Goal: Task Accomplishment & Management: Manage account settings

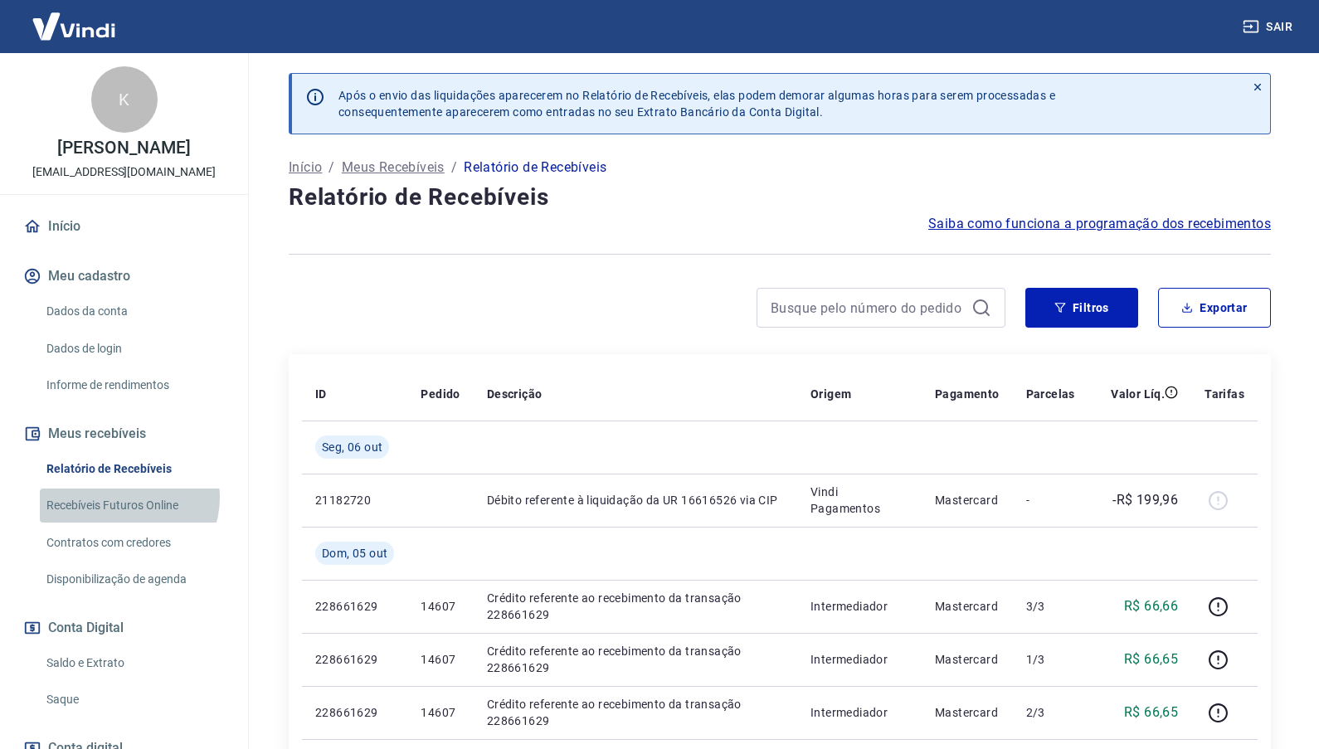
click at [125, 515] on link "Recebíveis Futuros Online" at bounding box center [134, 506] width 188 height 34
